Goal: Information Seeking & Learning: Learn about a topic

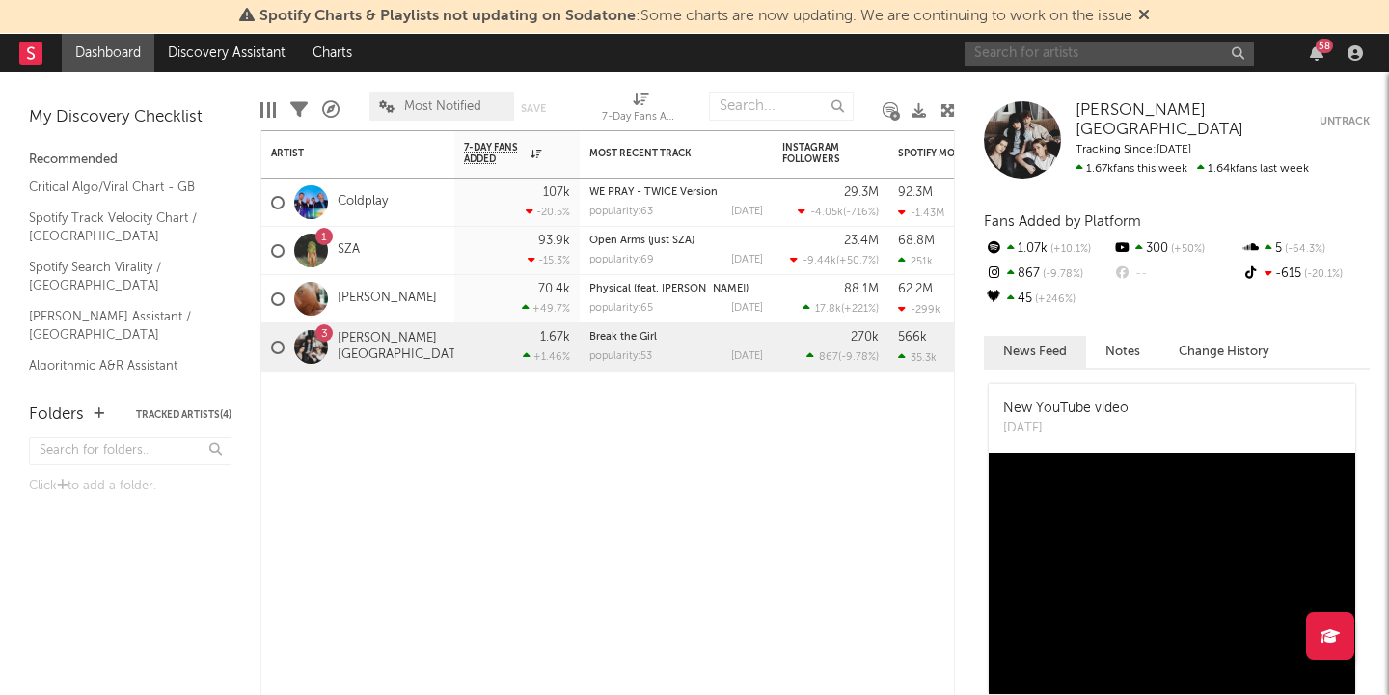
click at [1086, 53] on input "text" at bounding box center [1109, 53] width 289 height 24
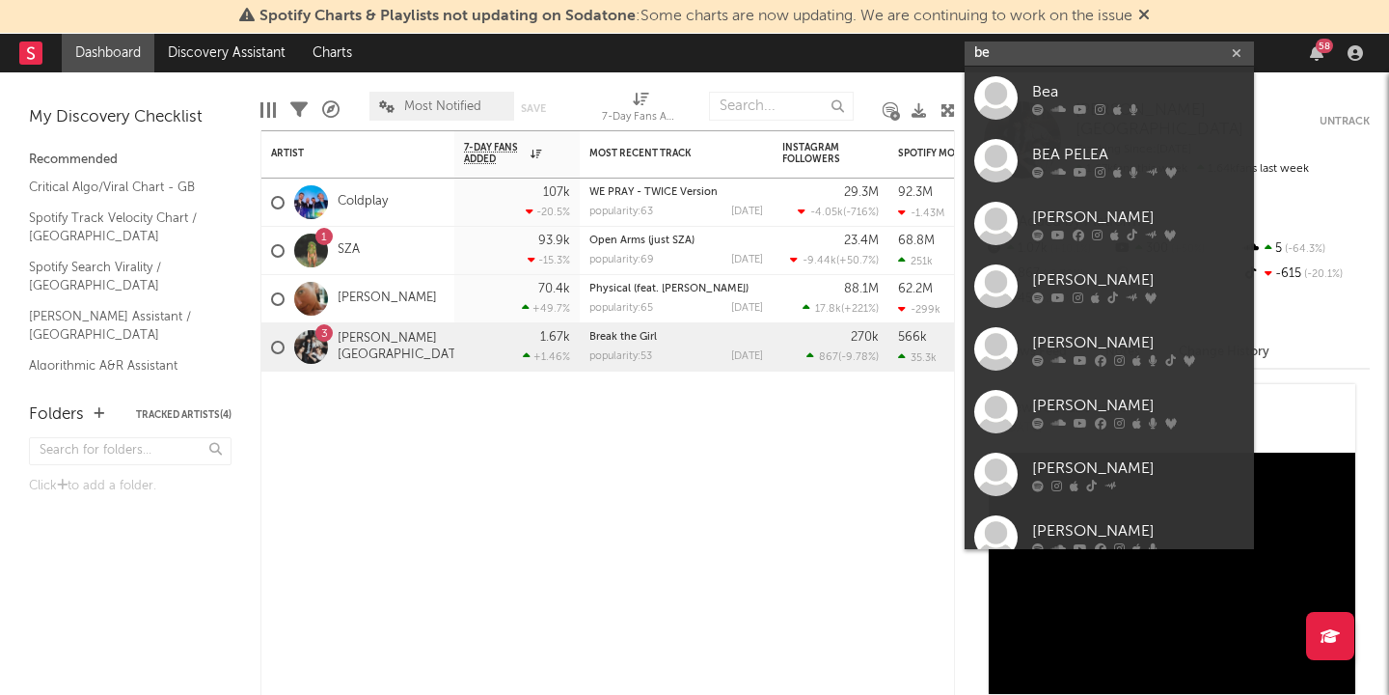
type input "b"
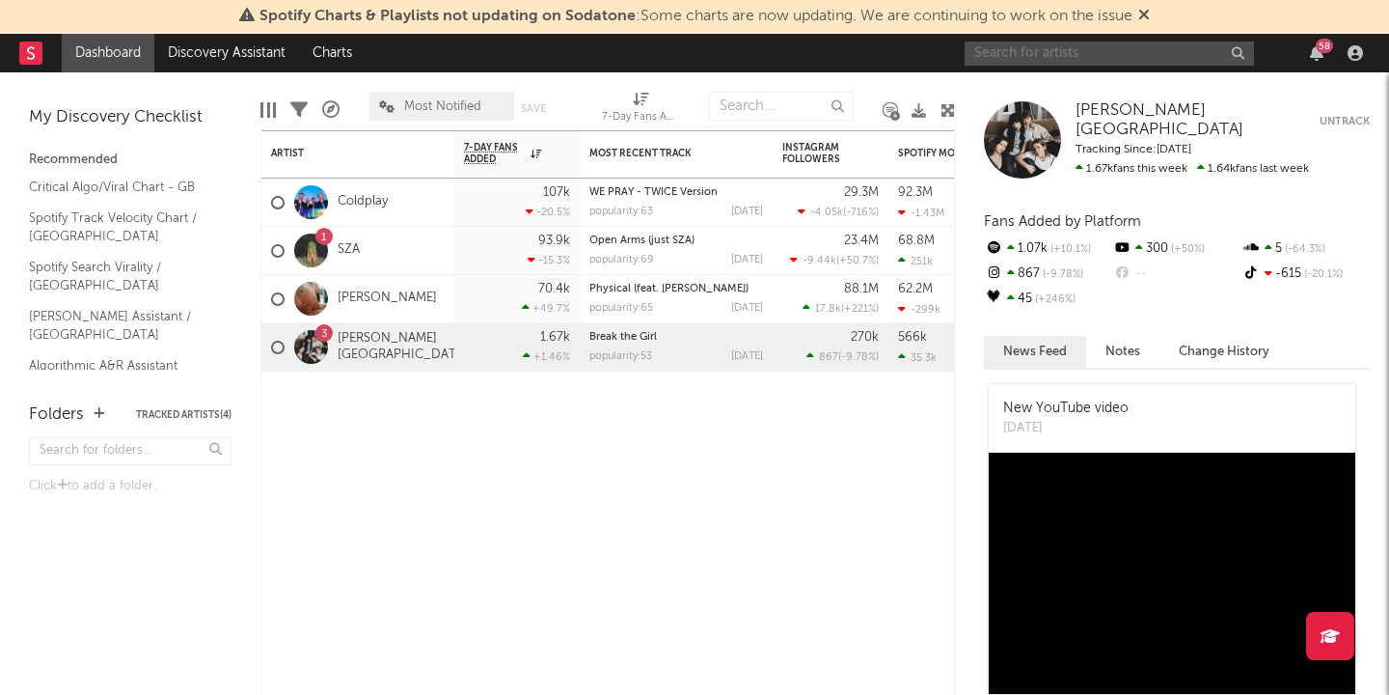
click at [1069, 53] on input "text" at bounding box center [1109, 53] width 289 height 24
click at [1131, 55] on input "text" at bounding box center [1109, 53] width 289 height 24
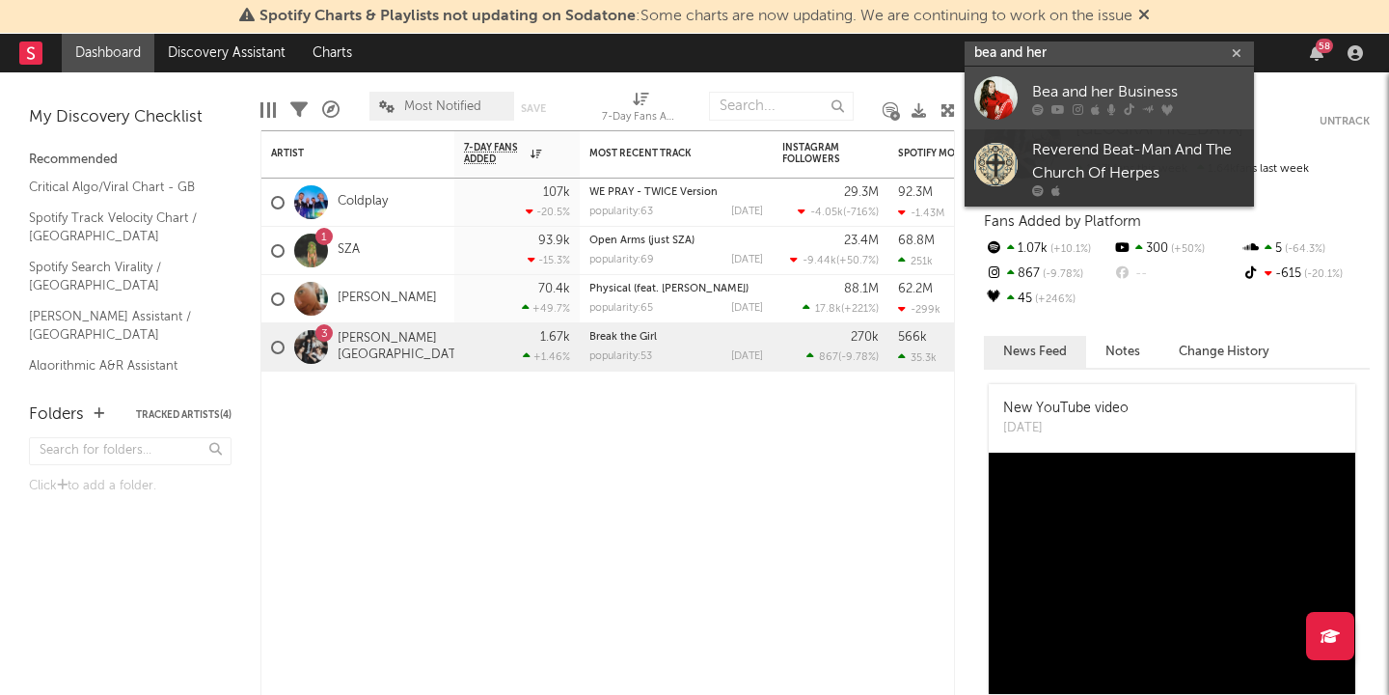
type input "bea and her"
click at [1118, 82] on div "Bea and her Business" at bounding box center [1138, 91] width 212 height 23
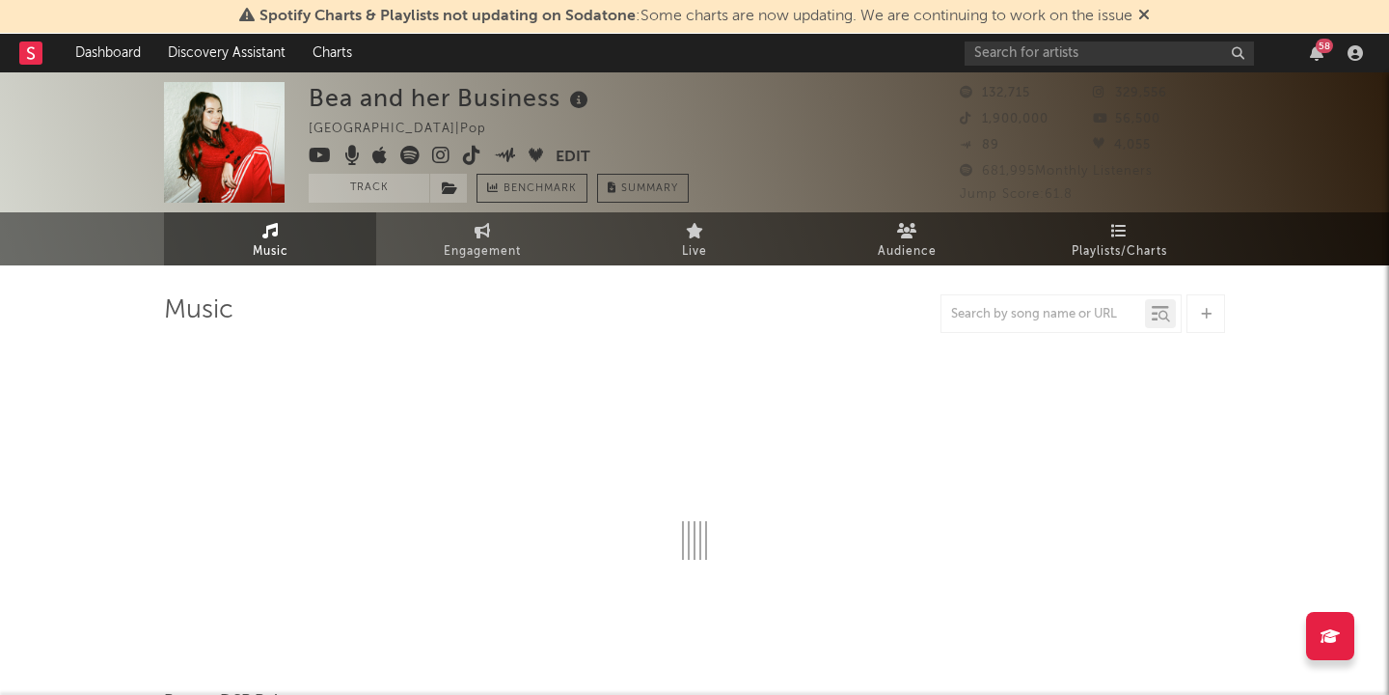
select select "6m"
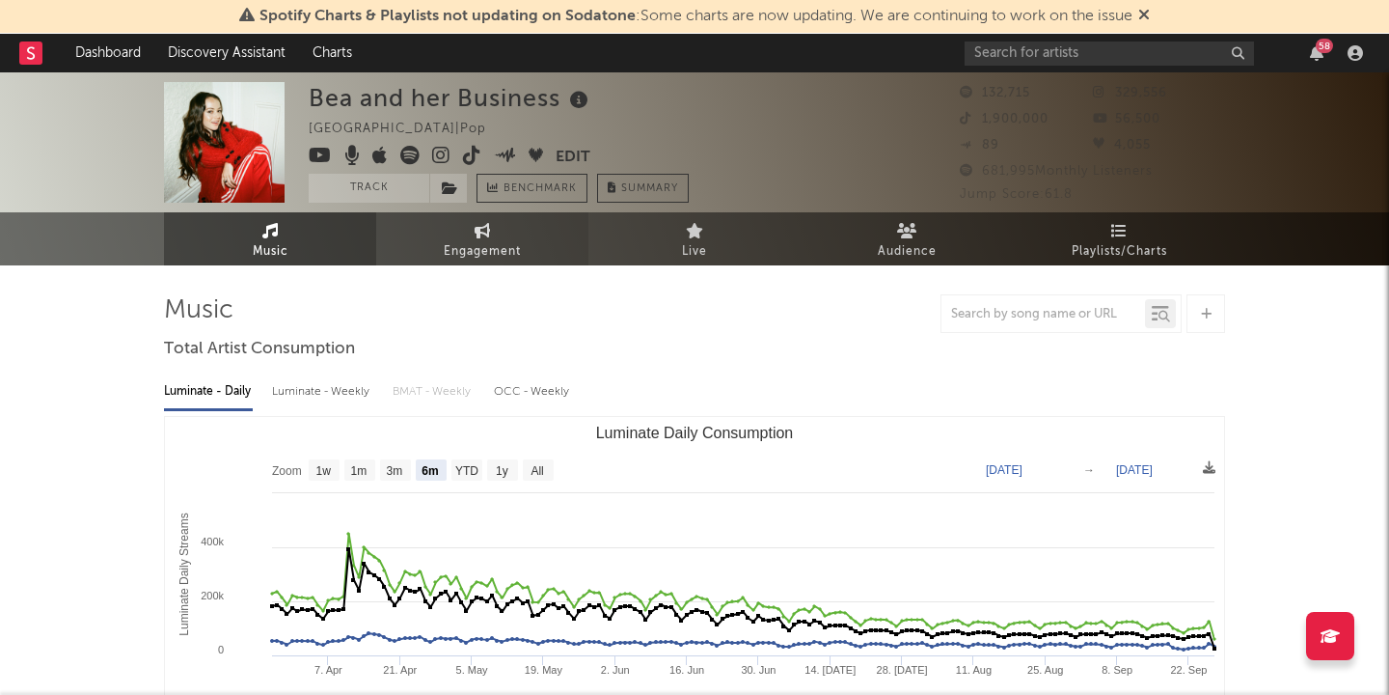
click at [488, 249] on span "Engagement" at bounding box center [482, 251] width 77 height 23
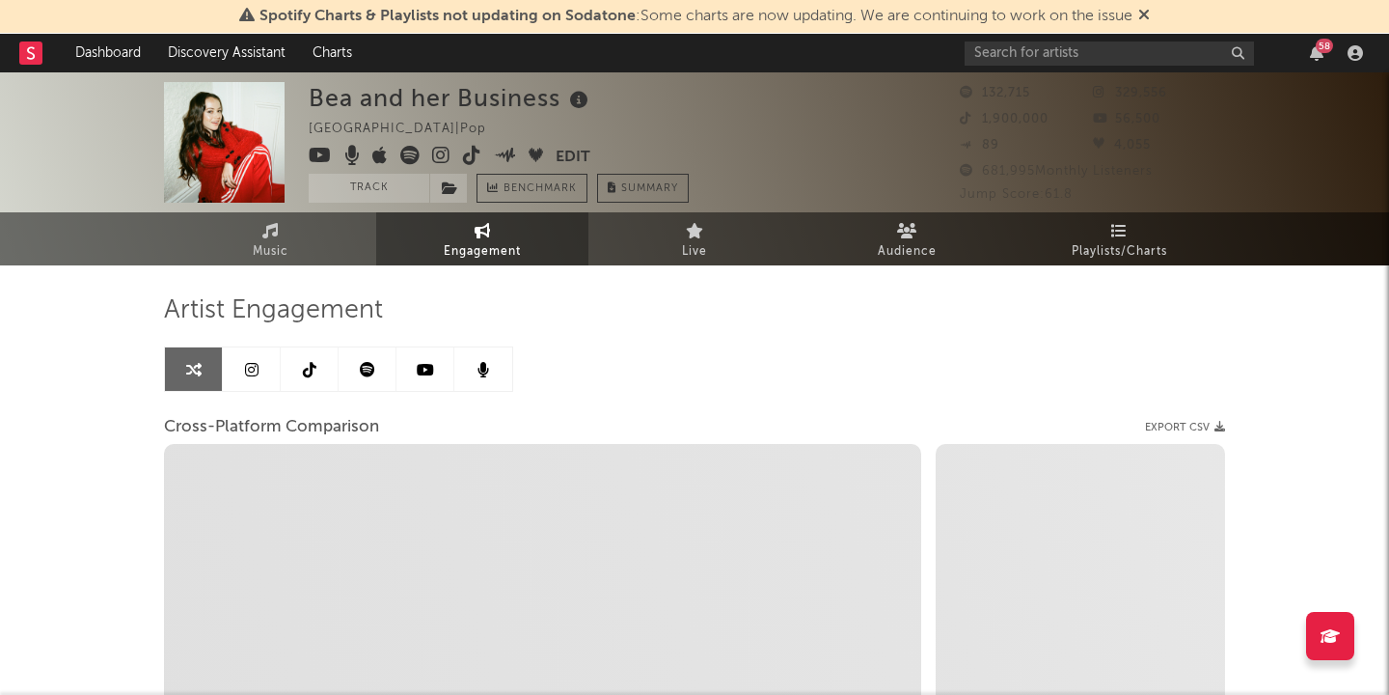
select select "1w"
click at [259, 375] on link at bounding box center [252, 368] width 58 height 43
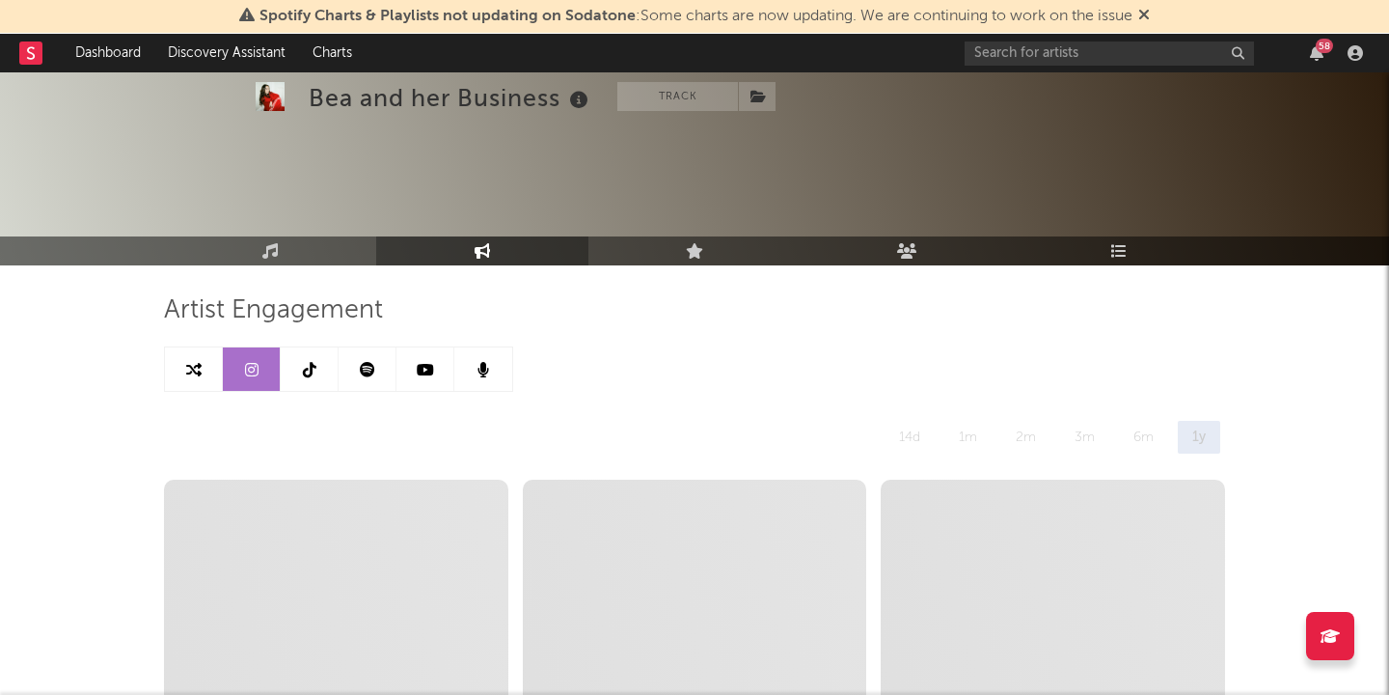
scroll to position [187, 0]
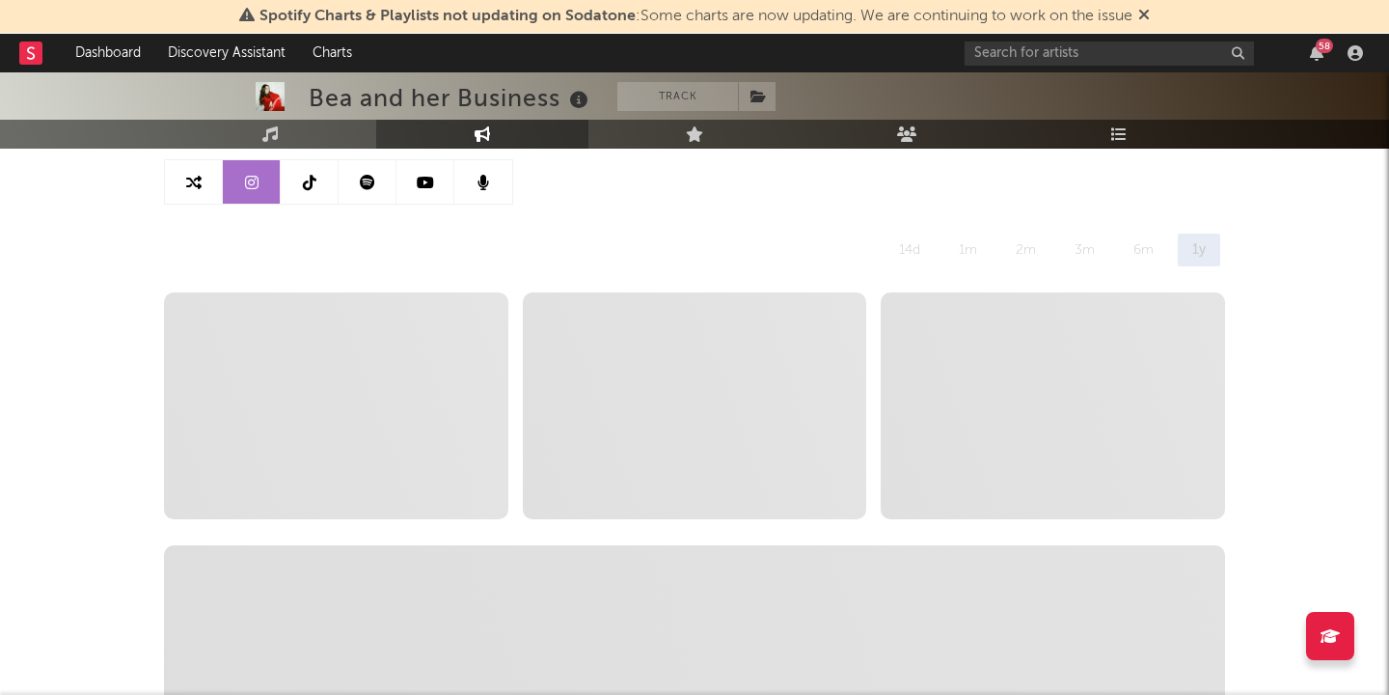
select select "6m"
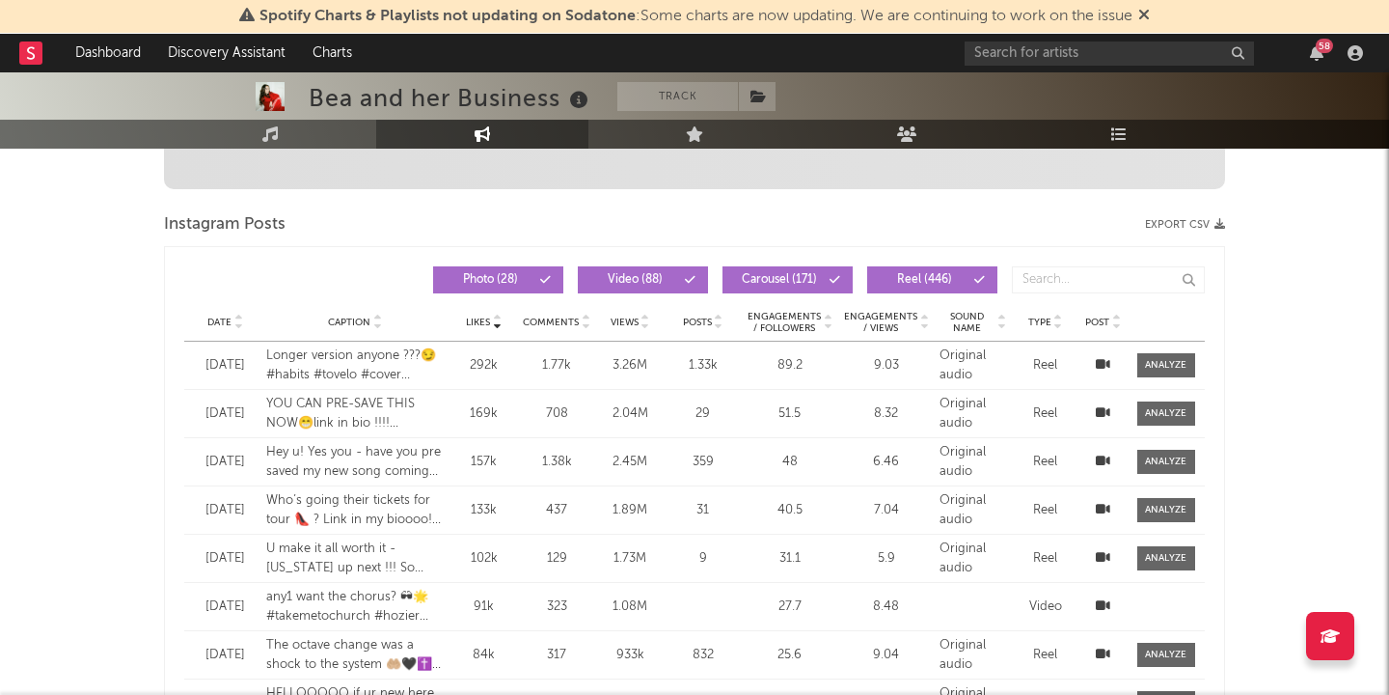
scroll to position [760, 0]
click at [649, 316] on icon at bounding box center [646, 319] width 10 height 8
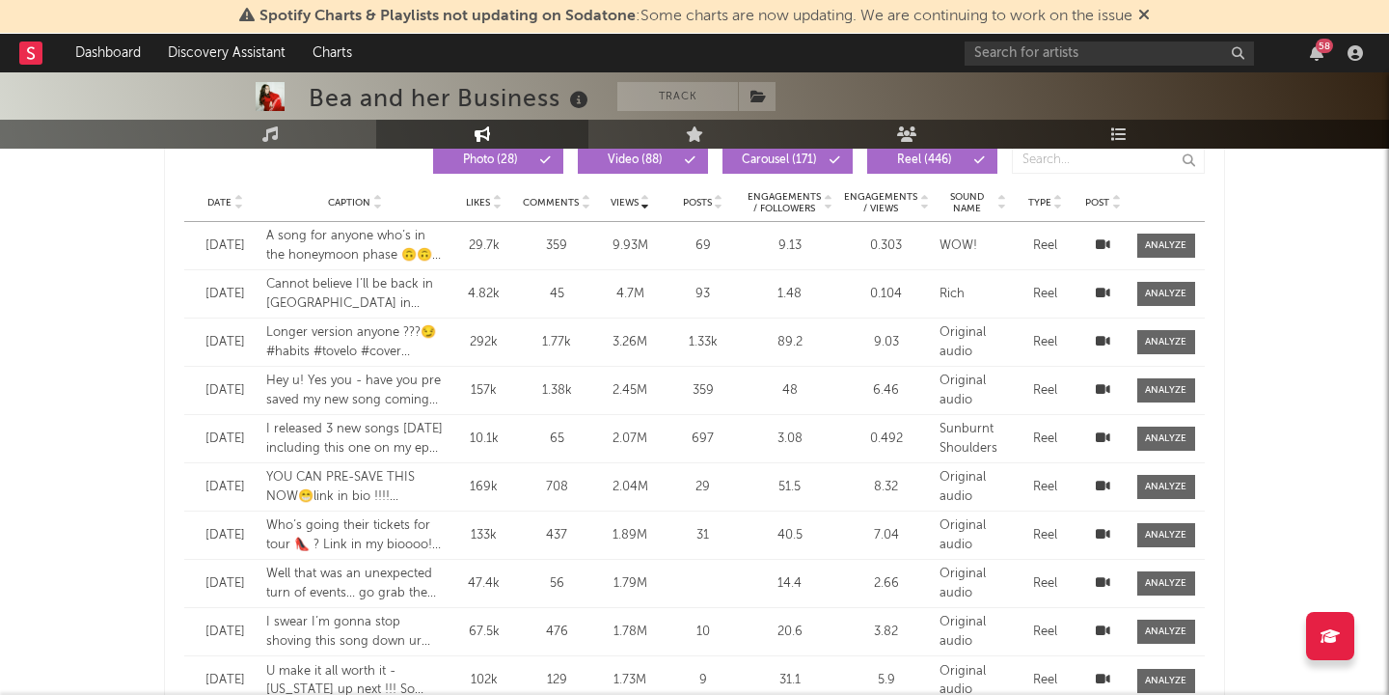
scroll to position [883, 0]
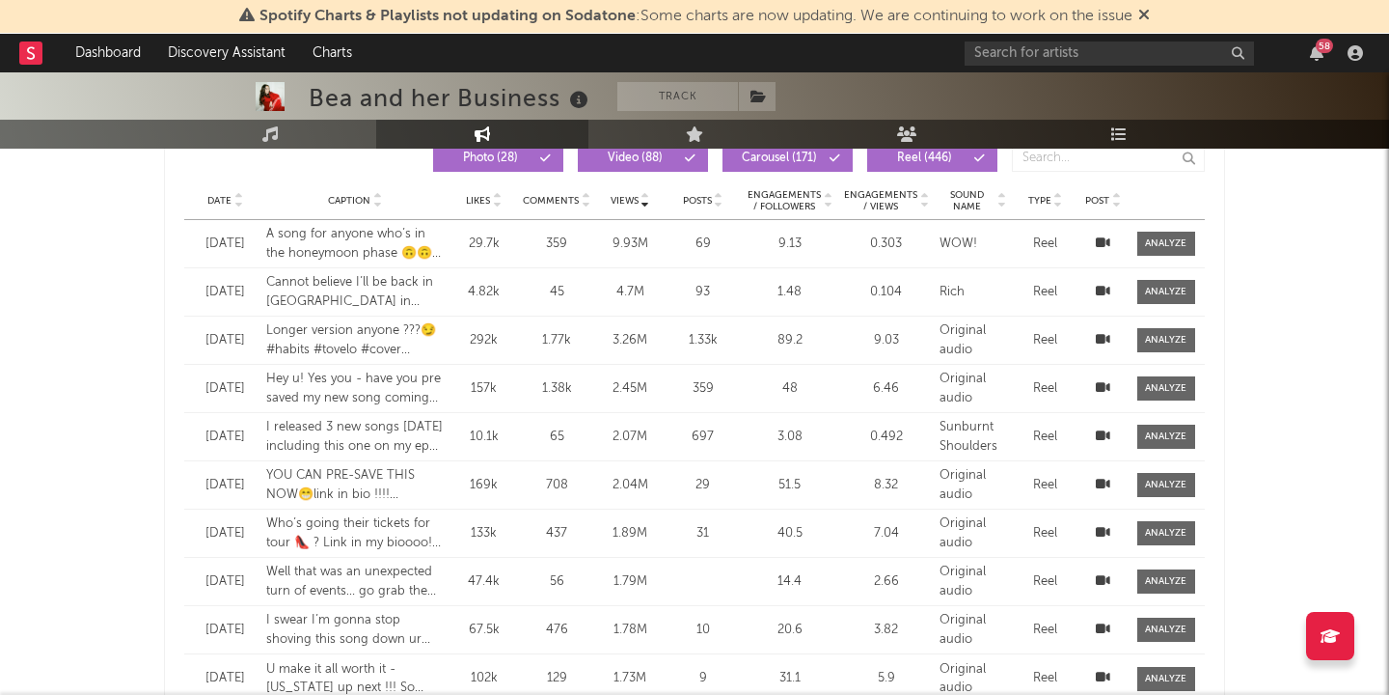
click at [1052, 337] on div "Reel" at bounding box center [1046, 340] width 58 height 19
click at [1044, 339] on div "Reel" at bounding box center [1046, 340] width 58 height 19
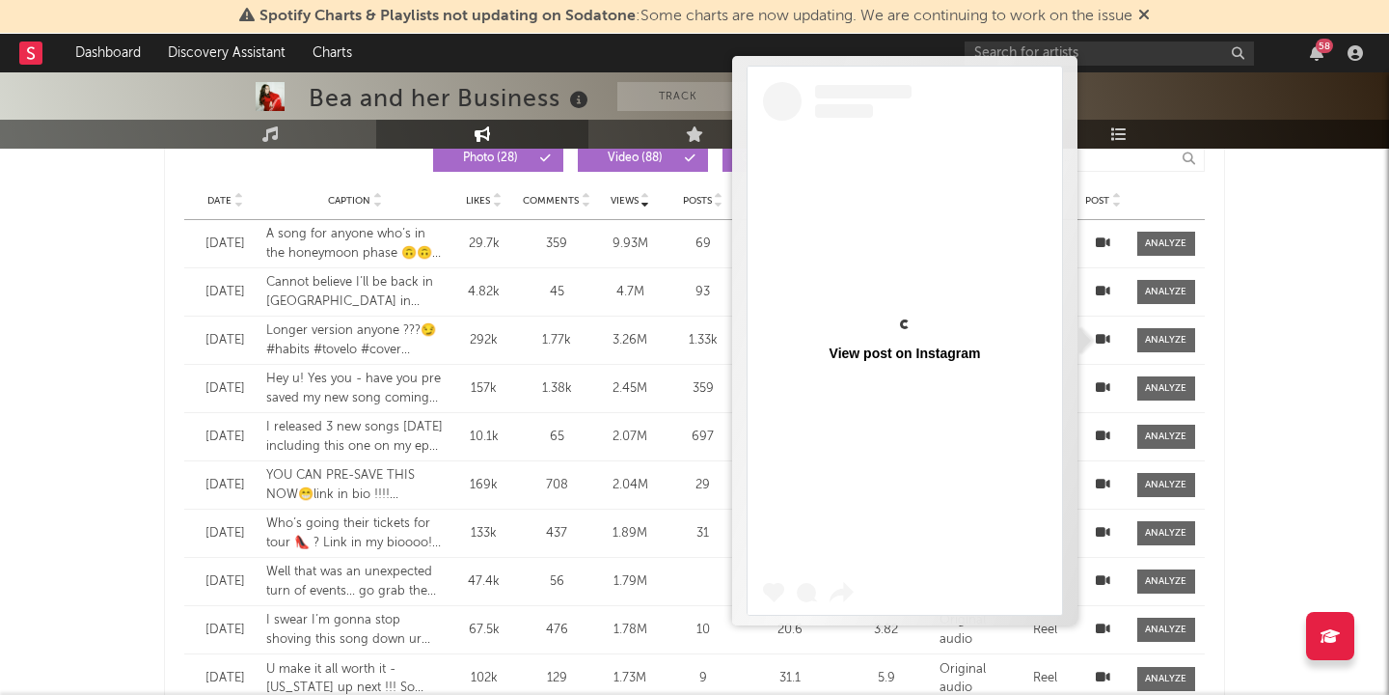
click at [1109, 338] on icon at bounding box center [1103, 339] width 14 height 13
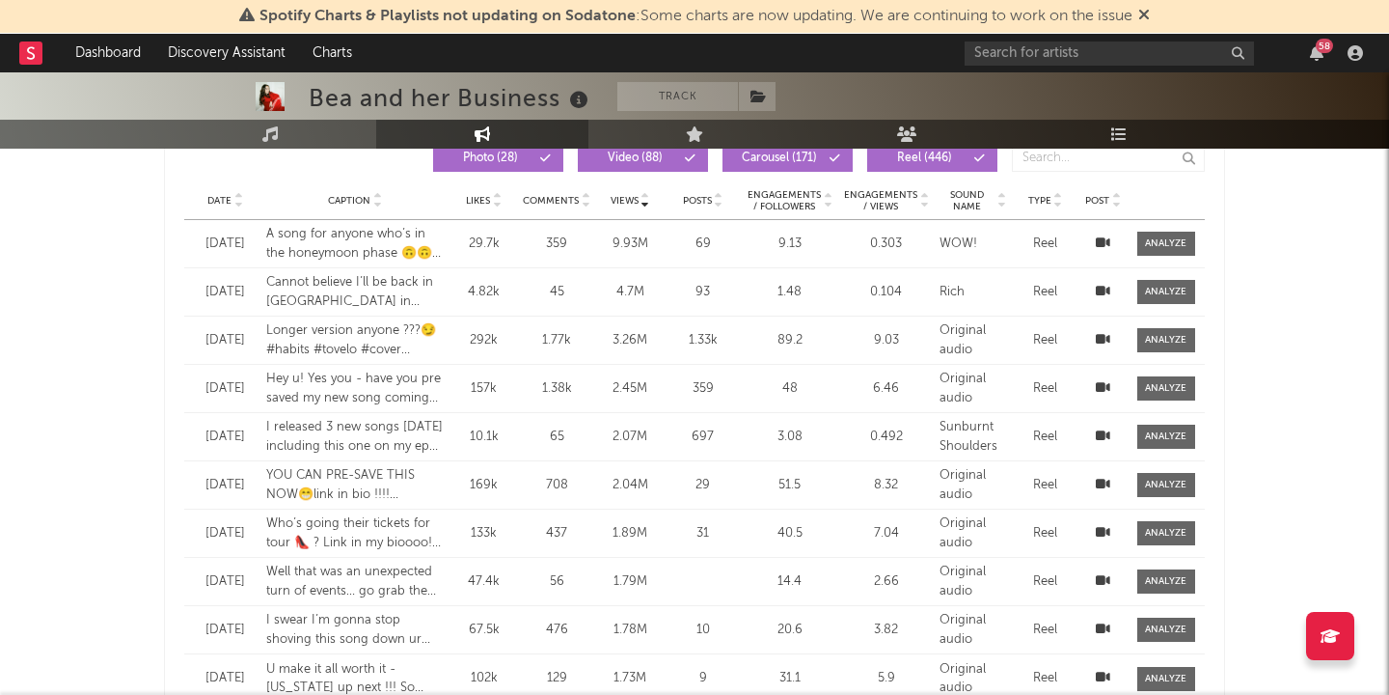
click at [1047, 479] on div "Reel" at bounding box center [1046, 485] width 58 height 19
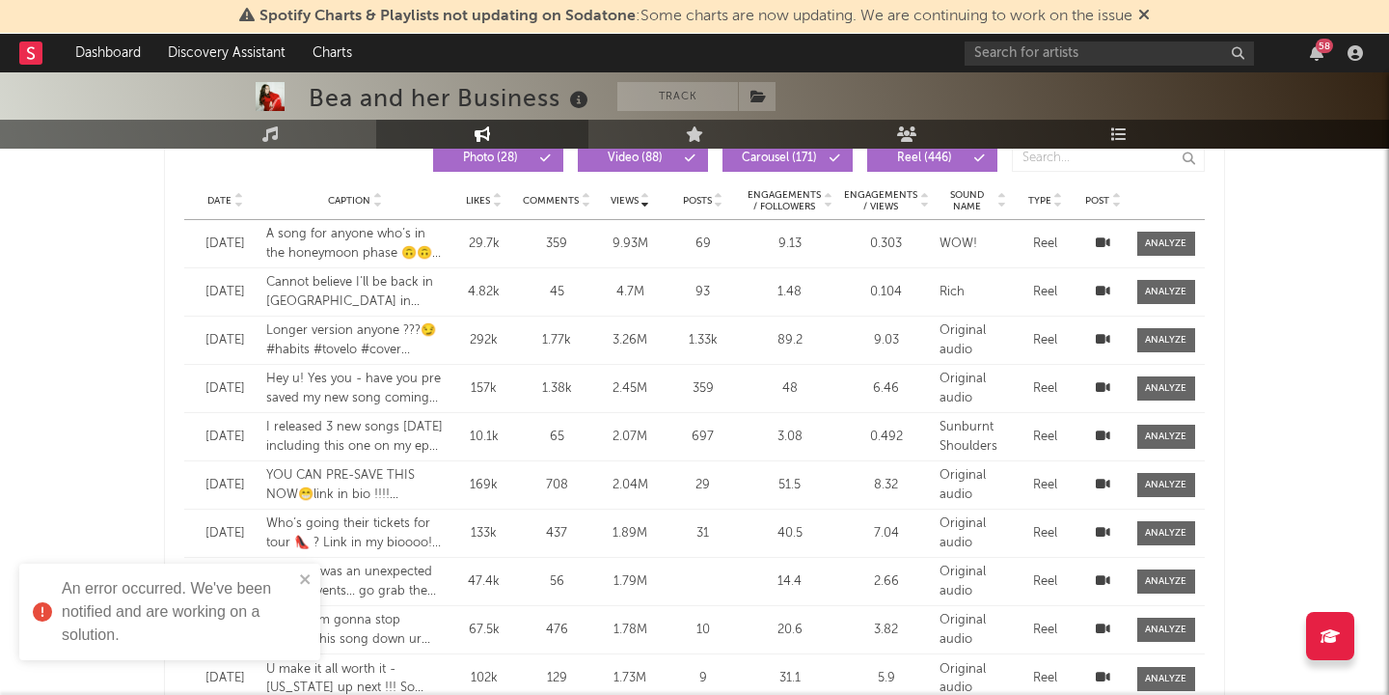
click at [1102, 483] on icon at bounding box center [1103, 484] width 14 height 13
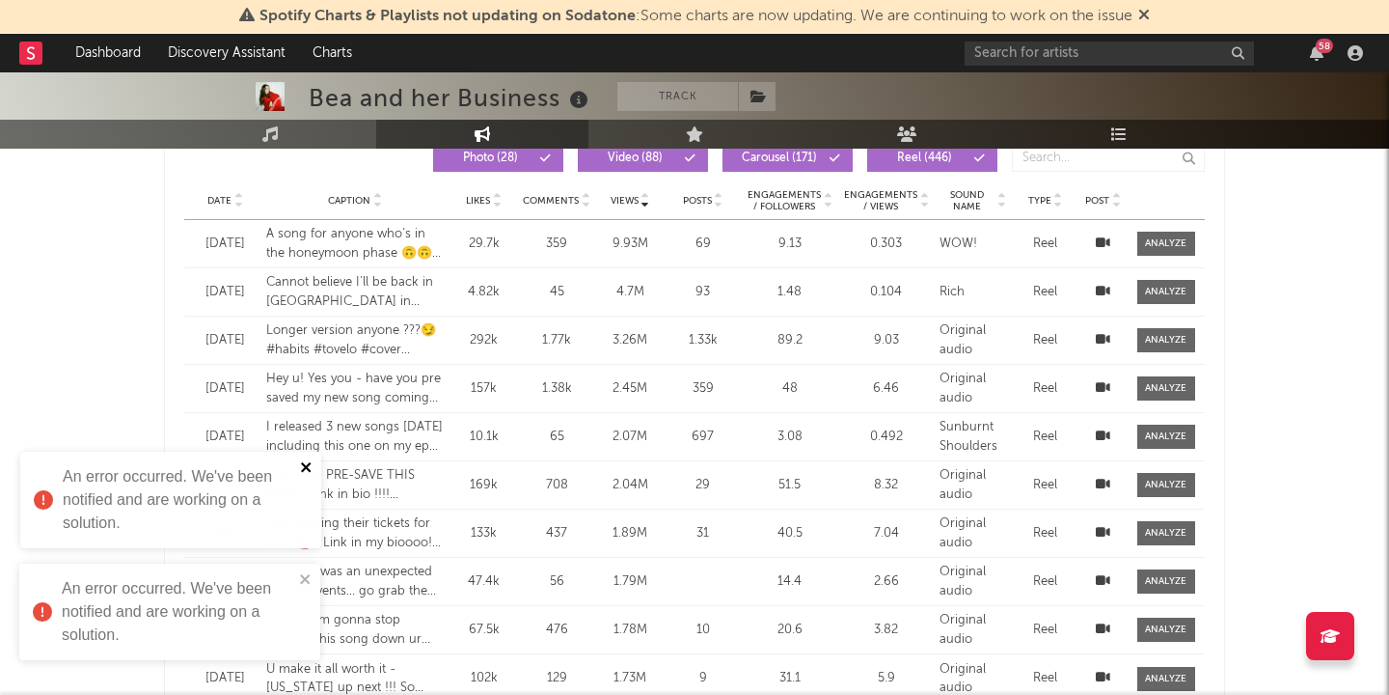
click at [304, 466] on icon "close" at bounding box center [306, 467] width 10 height 10
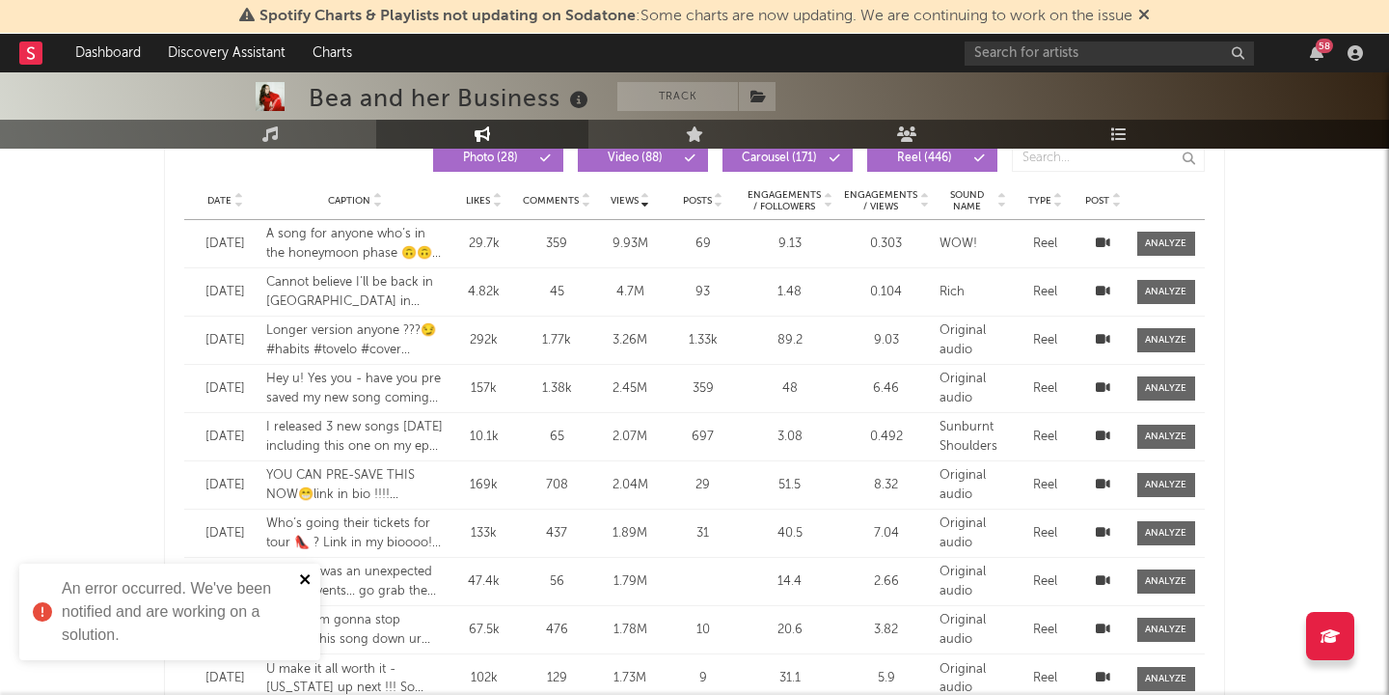
click at [301, 580] on icon "close" at bounding box center [306, 578] width 14 height 15
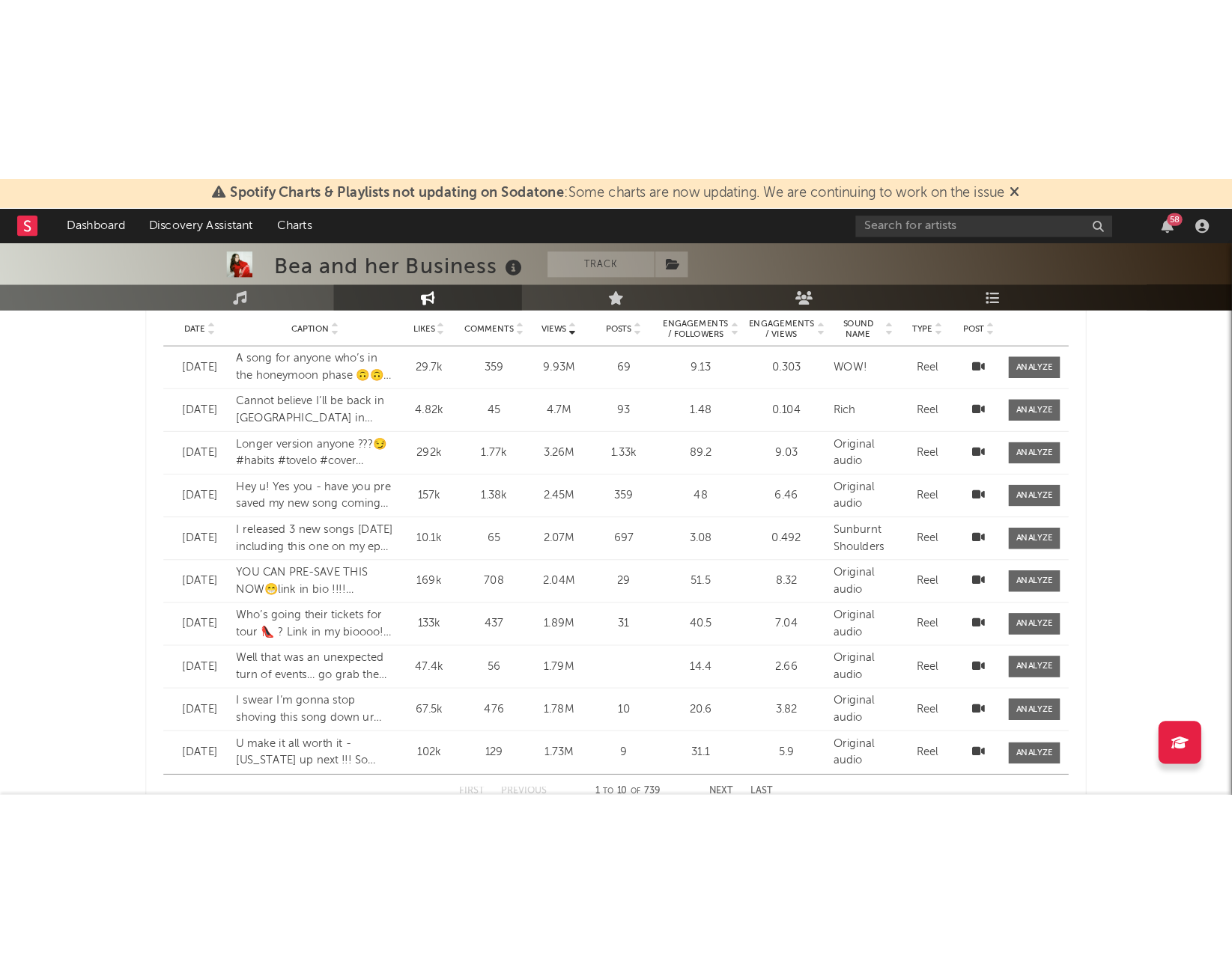
scroll to position [710, 0]
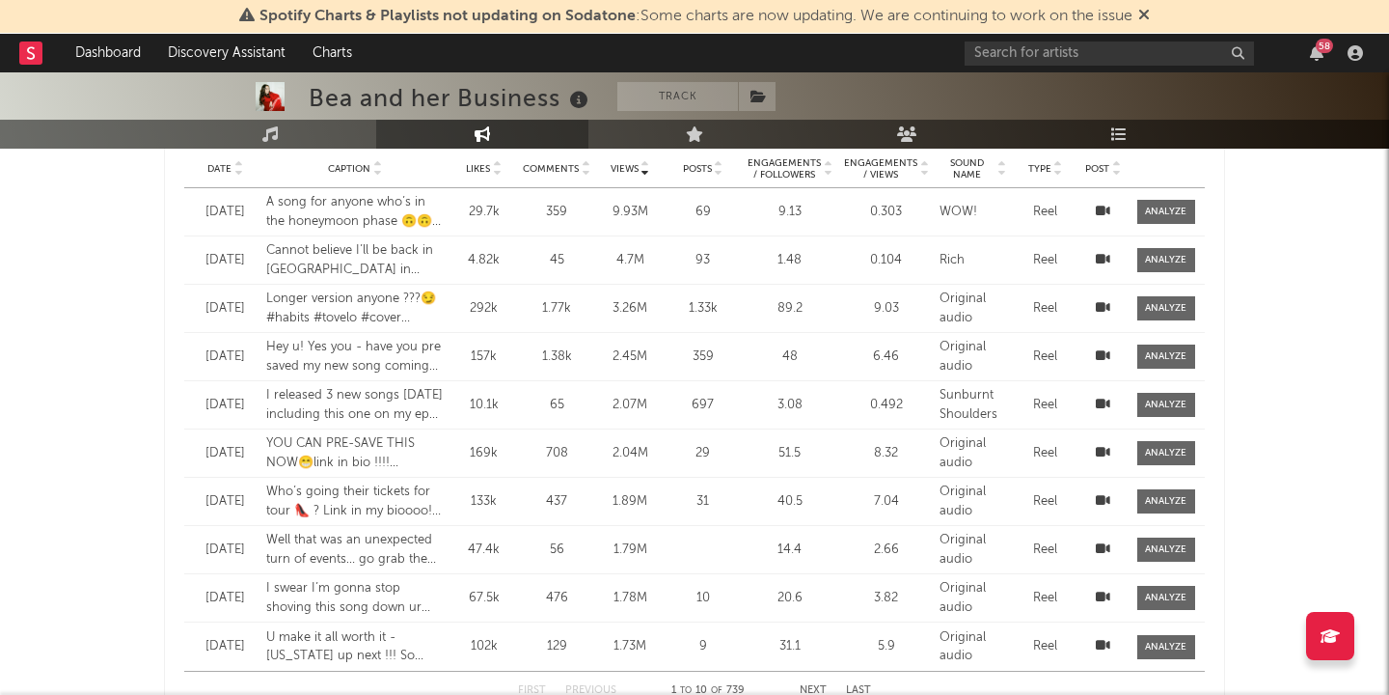
click at [1054, 359] on div "Reel" at bounding box center [1046, 356] width 58 height 19
click at [1039, 357] on div "Reel" at bounding box center [1046, 356] width 58 height 19
click at [1105, 355] on icon at bounding box center [1103, 355] width 14 height 13
click at [115, 478] on div "Bea and her Business Track [GEOGRAPHIC_DATA] | Pop Edit Track Benchmark Summary…" at bounding box center [694, 561] width 1389 height 2807
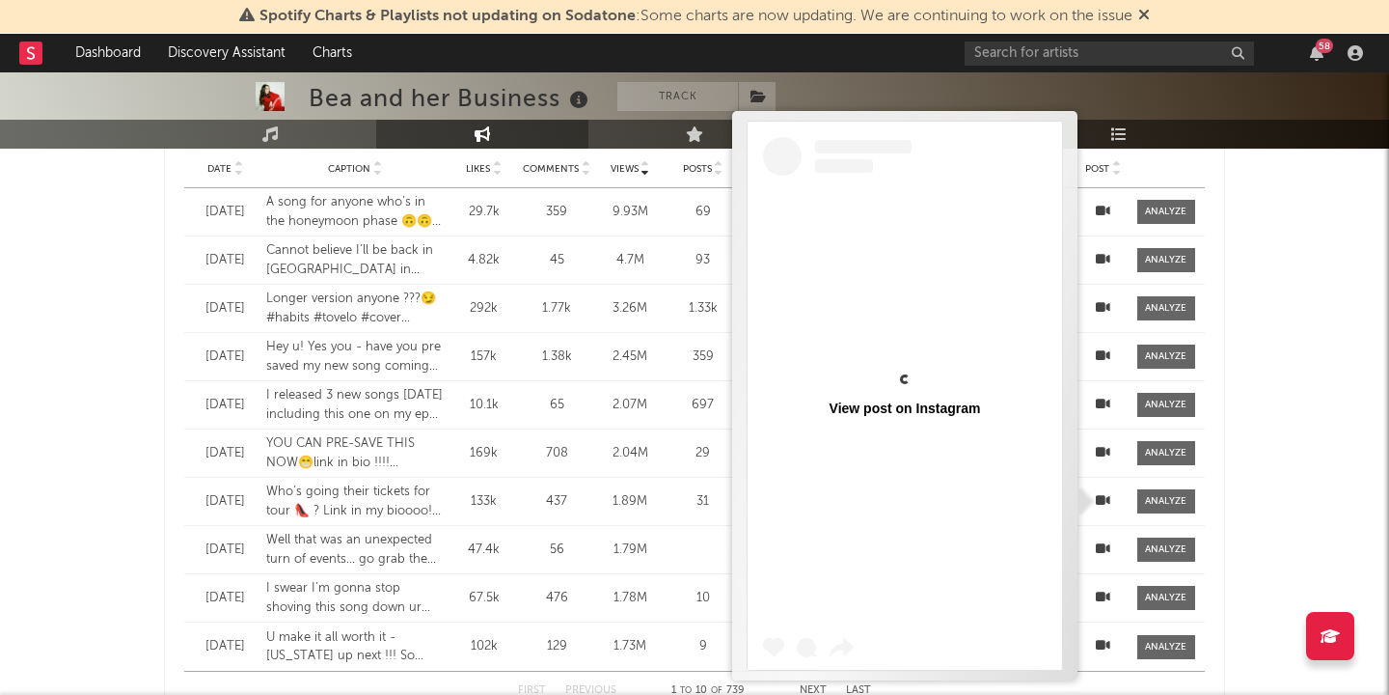
click at [1105, 497] on icon at bounding box center [1103, 500] width 14 height 13
click at [11, 524] on div "Bea and her Business Track [GEOGRAPHIC_DATA] | Pop Edit Track Benchmark Summary…" at bounding box center [694, 561] width 1389 height 2807
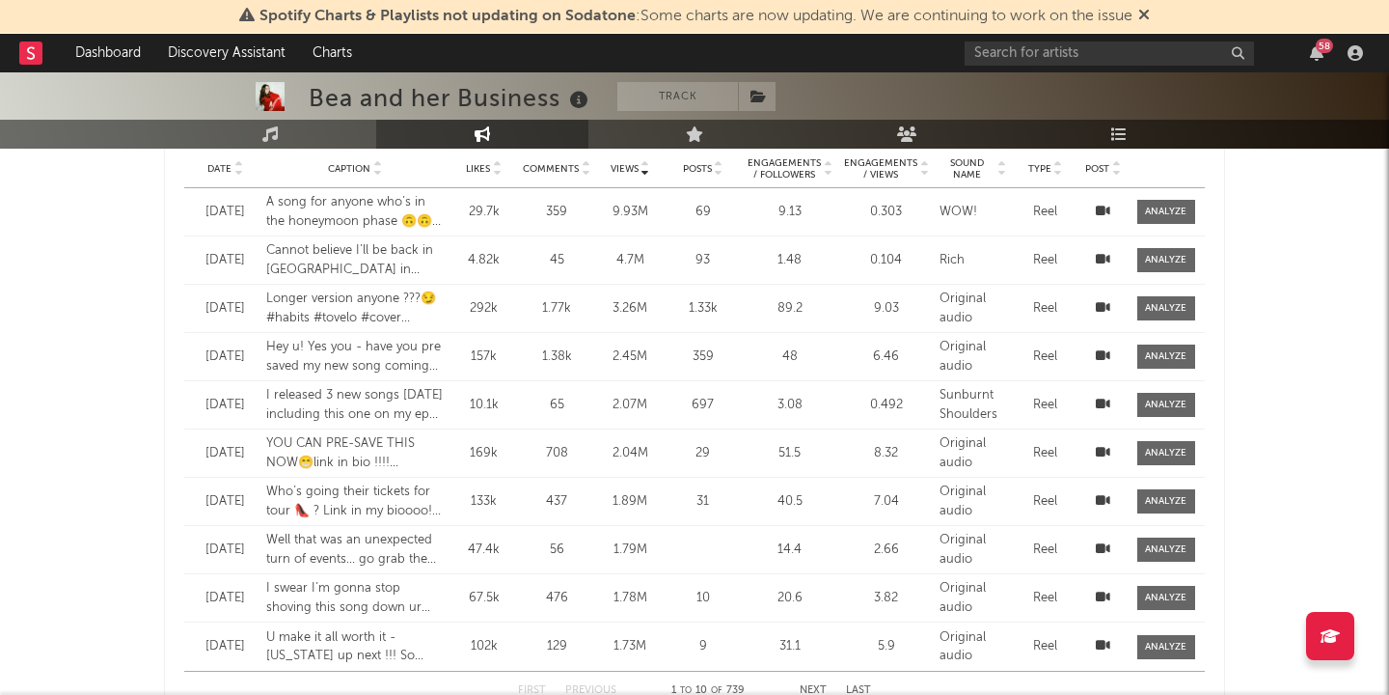
click at [1105, 641] on icon at bounding box center [1103, 645] width 14 height 13
drag, startPoint x: 868, startPoint y: 306, endPoint x: 907, endPoint y: 306, distance: 38.6
click at [907, 306] on div "9.03" at bounding box center [886, 308] width 87 height 19
copy div "9.03"
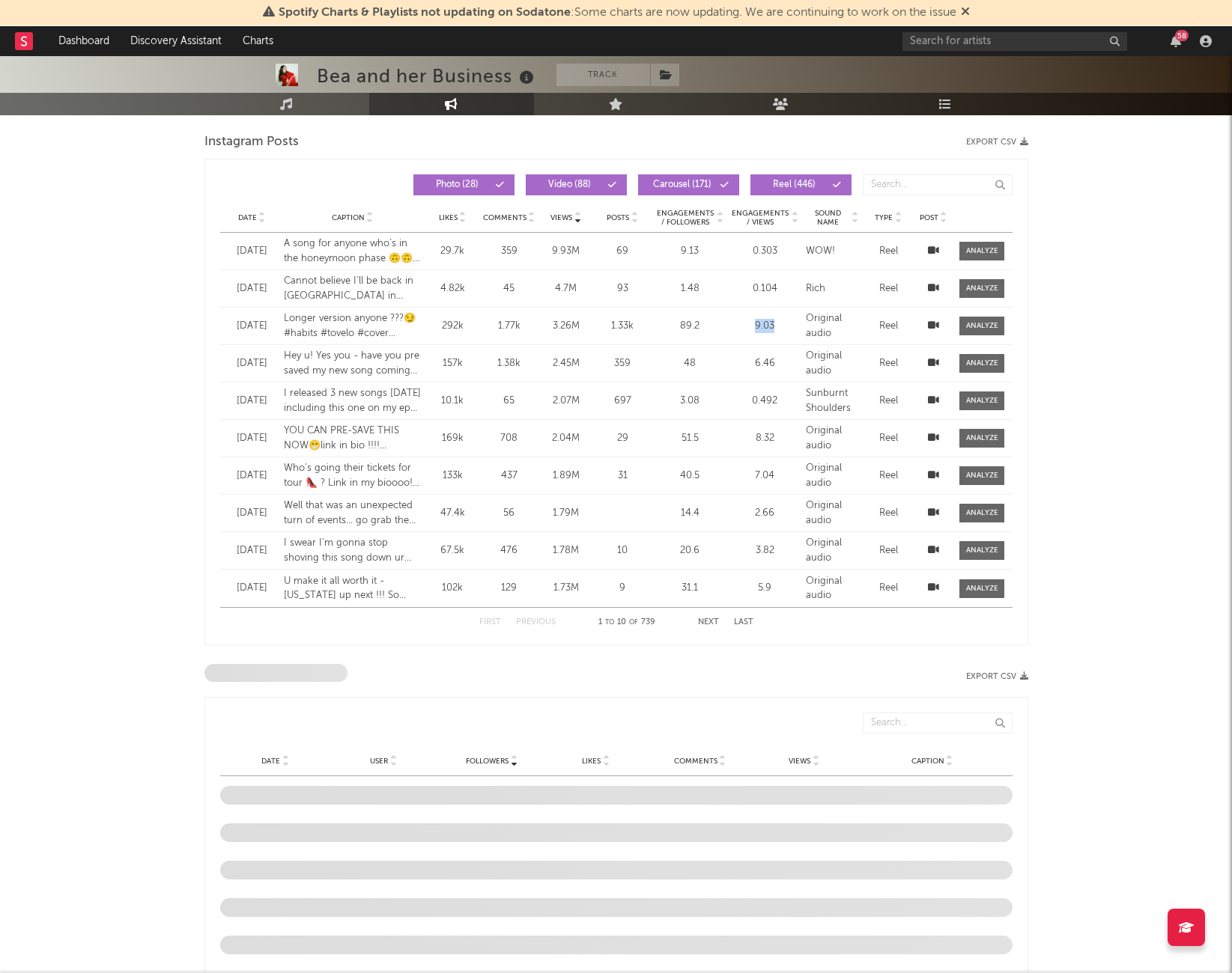
scroll to position [619, 0]
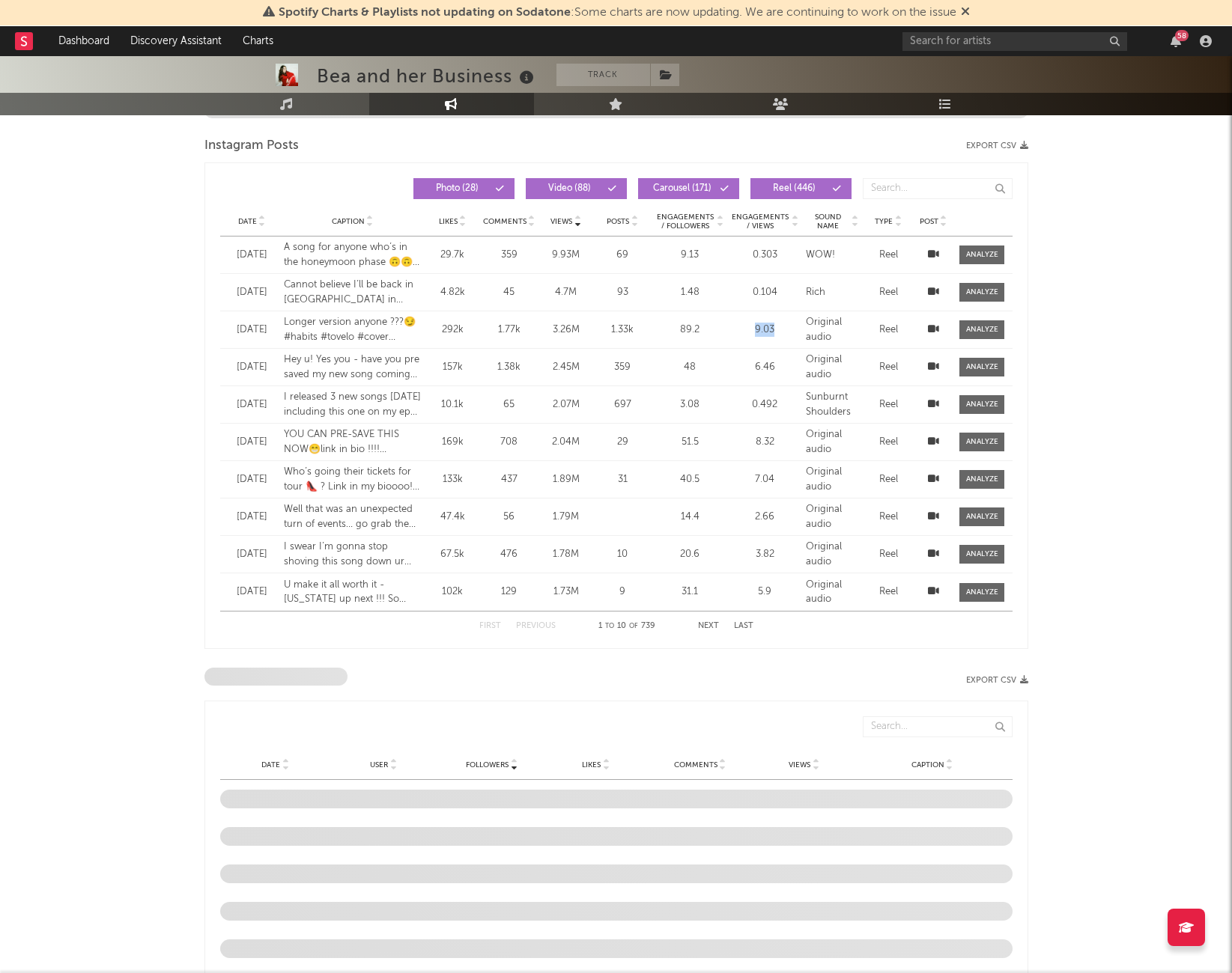
copy div "9.03"
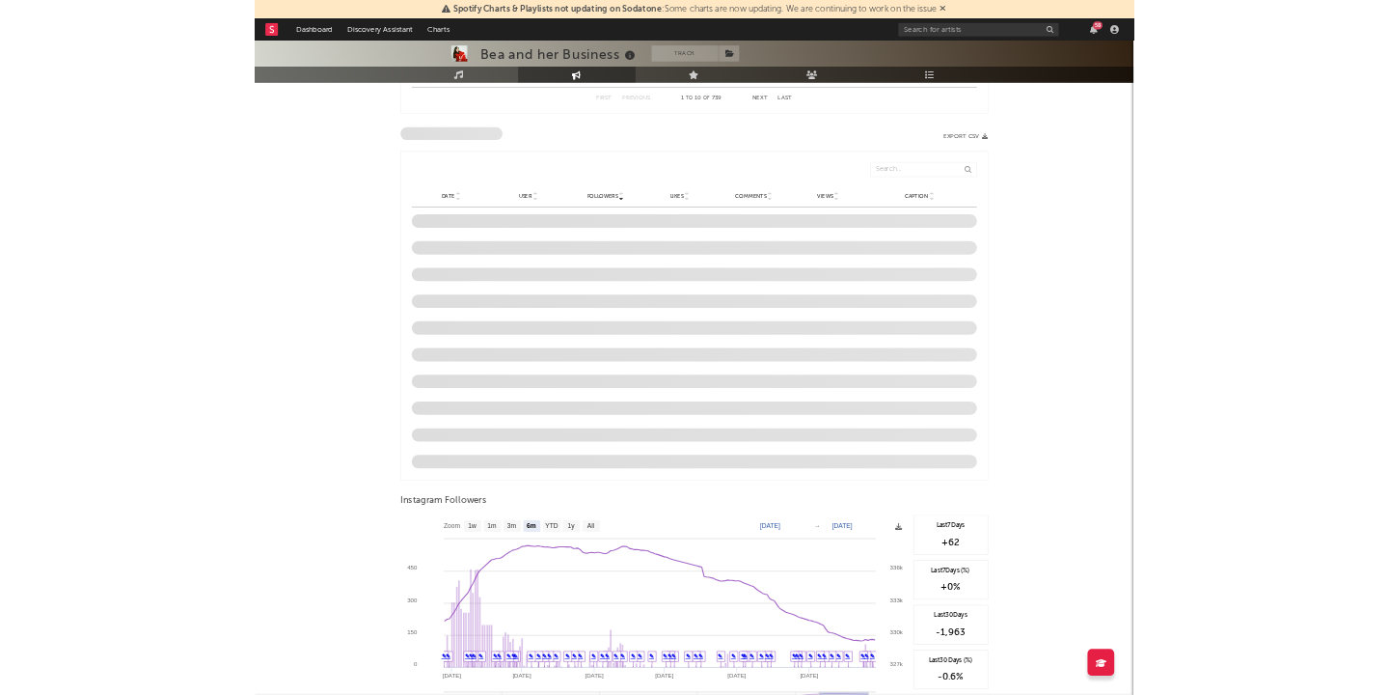
scroll to position [1625, 0]
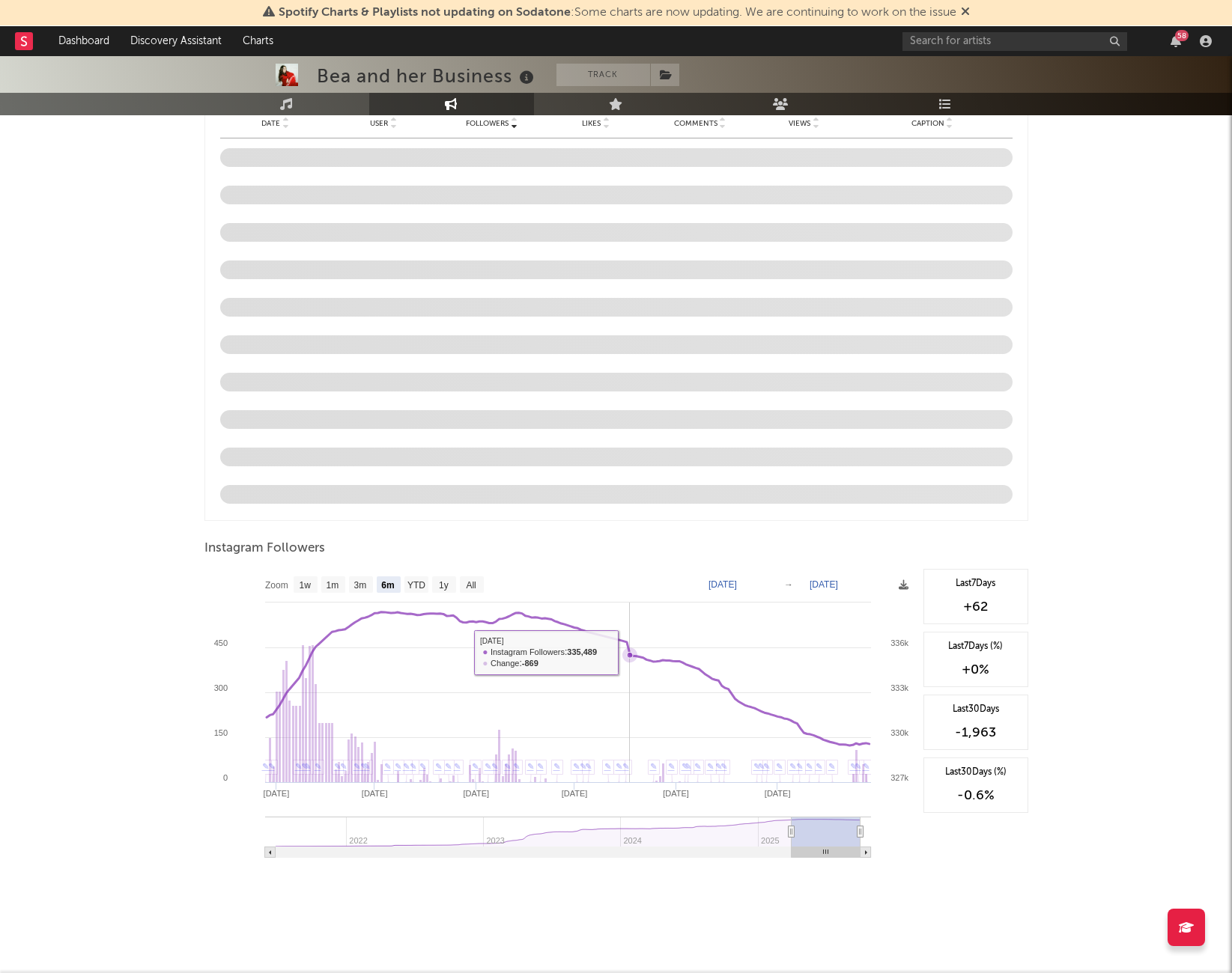
click at [630, 538] on icon at bounding box center [630, 655] width 6 height 6
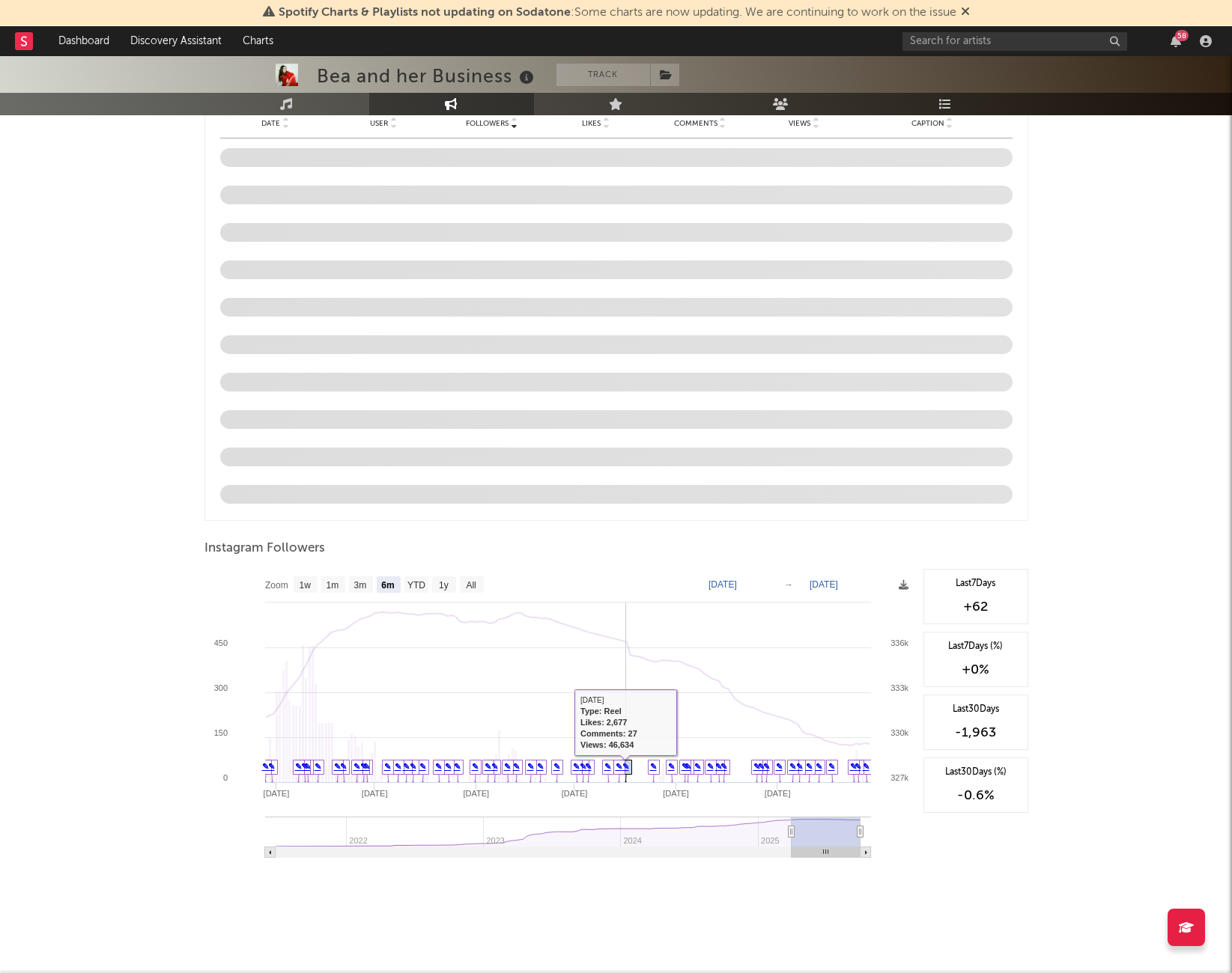
click at [628, 538] on icon at bounding box center [626, 772] width 11 height 23
click at [623, 538] on link "✎" at bounding box center [626, 767] width 7 height 9
click at [630, 538] on icon at bounding box center [626, 772] width 11 height 23
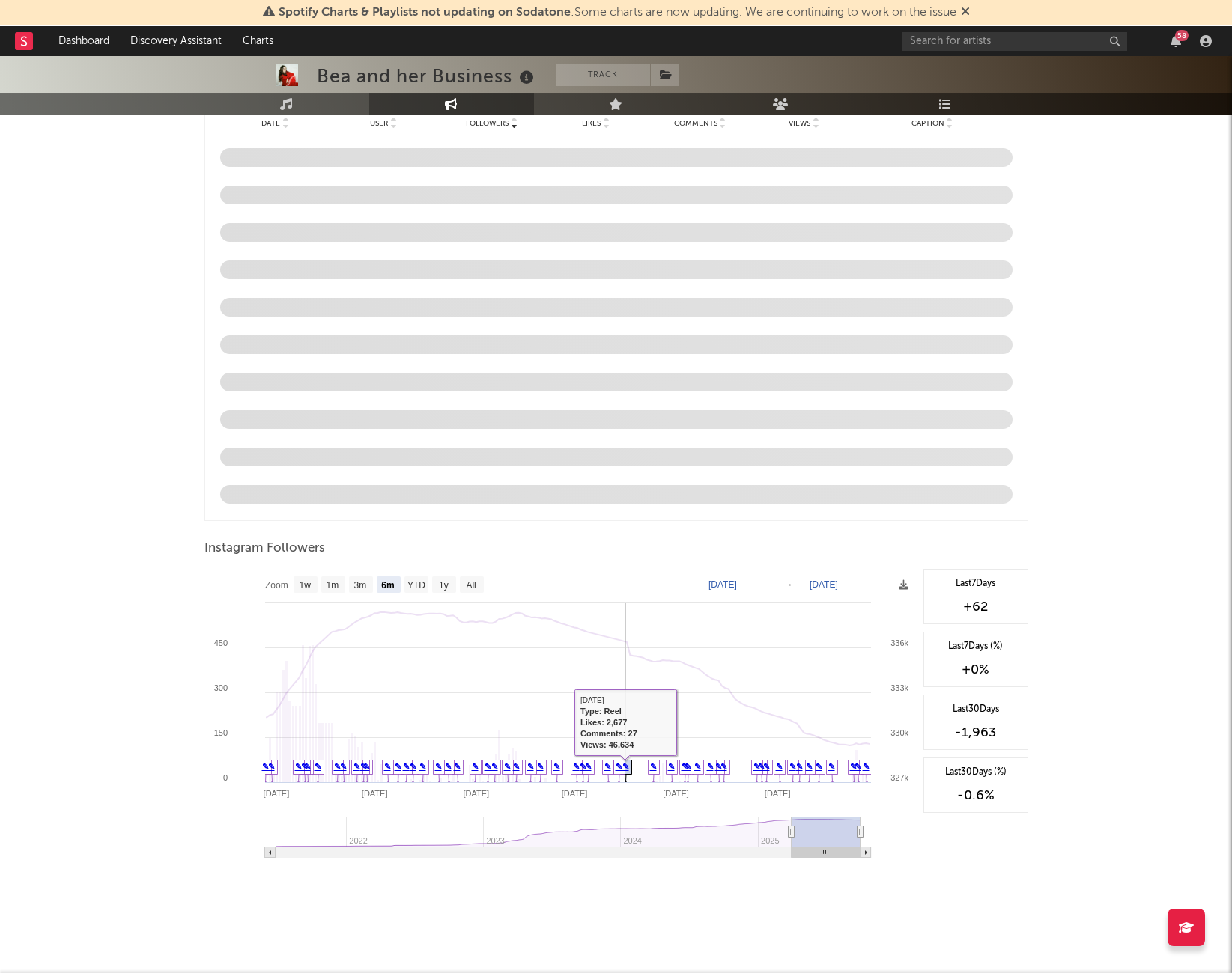
click at [626, 538] on link "✎" at bounding box center [626, 767] width 7 height 9
